Goal: Register for event/course

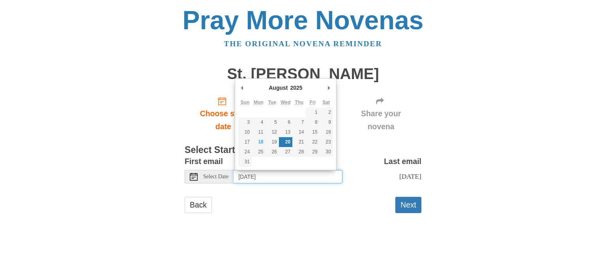
click at [316, 180] on input "[DATE]" at bounding box center [288, 176] width 109 height 13
type input "[DATE]"
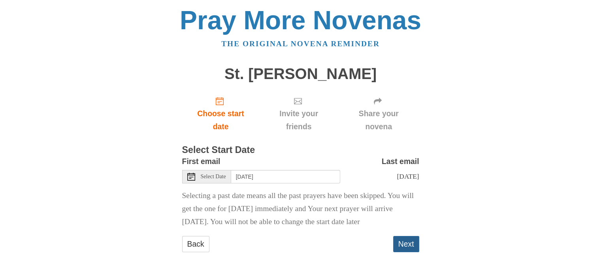
click at [413, 252] on button "Next" at bounding box center [406, 244] width 26 height 16
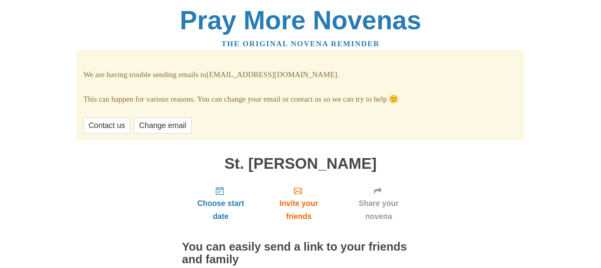
click at [413, 260] on h2 "You can easily send a link to your friends and family" at bounding box center [300, 252] width 237 height 25
click at [186, 121] on link "Change email" at bounding box center [162, 125] width 57 height 16
